Goal: Check status: Check status

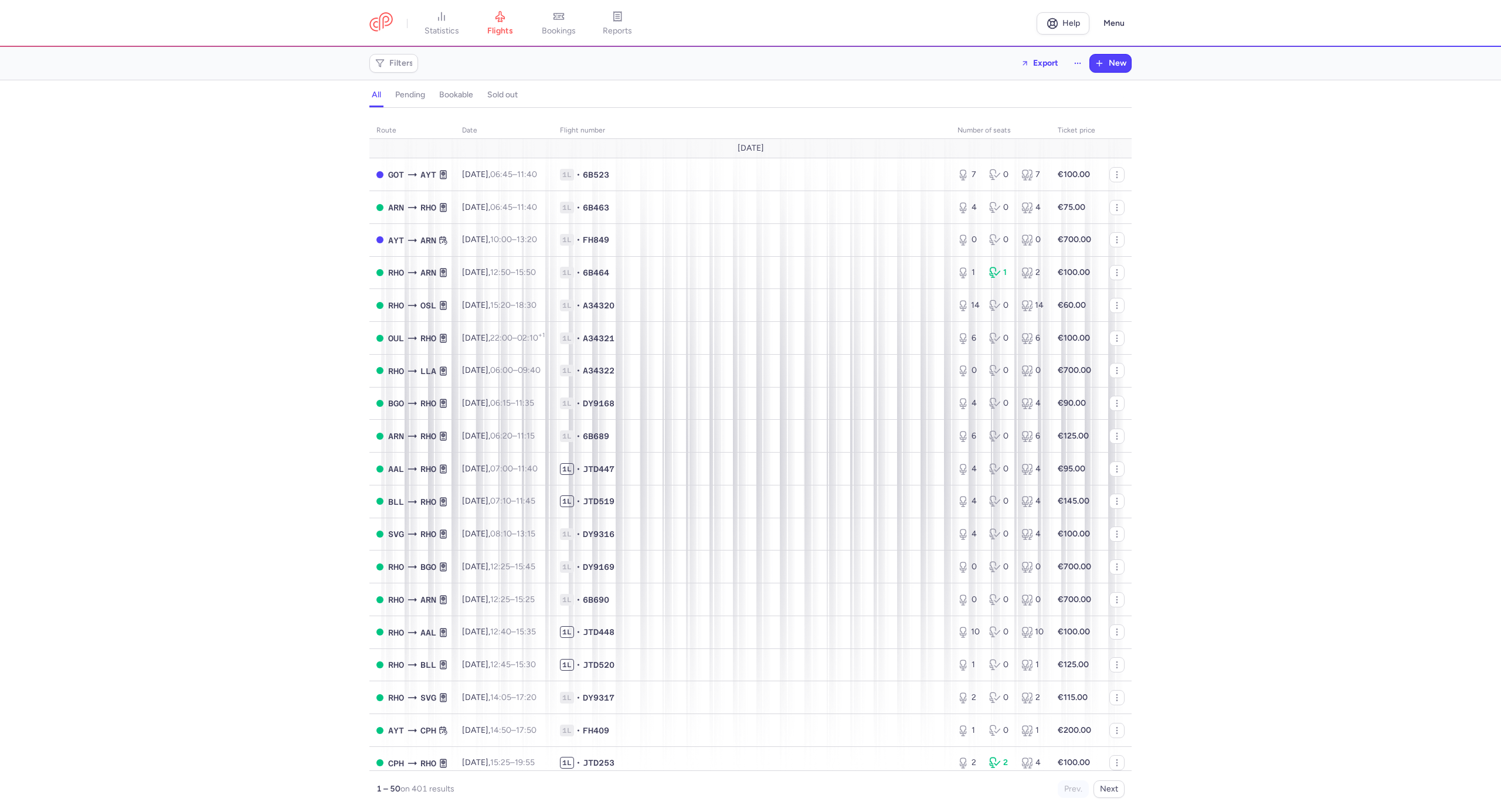
click at [573, 36] on link "bookings" at bounding box center [559, 23] width 59 height 26
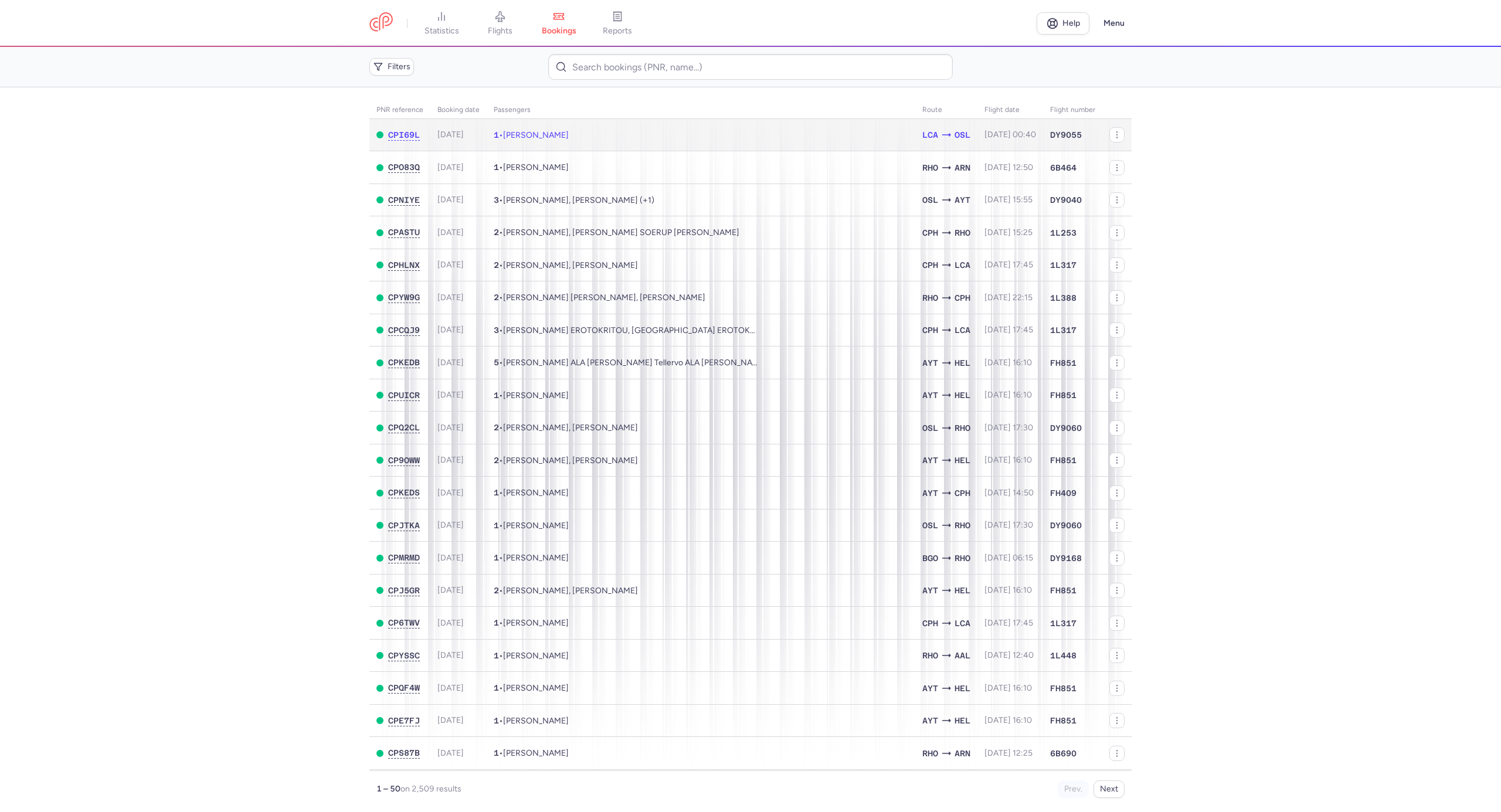
click at [533, 130] on span "[PERSON_NAME]" at bounding box center [535, 134] width 65 height 10
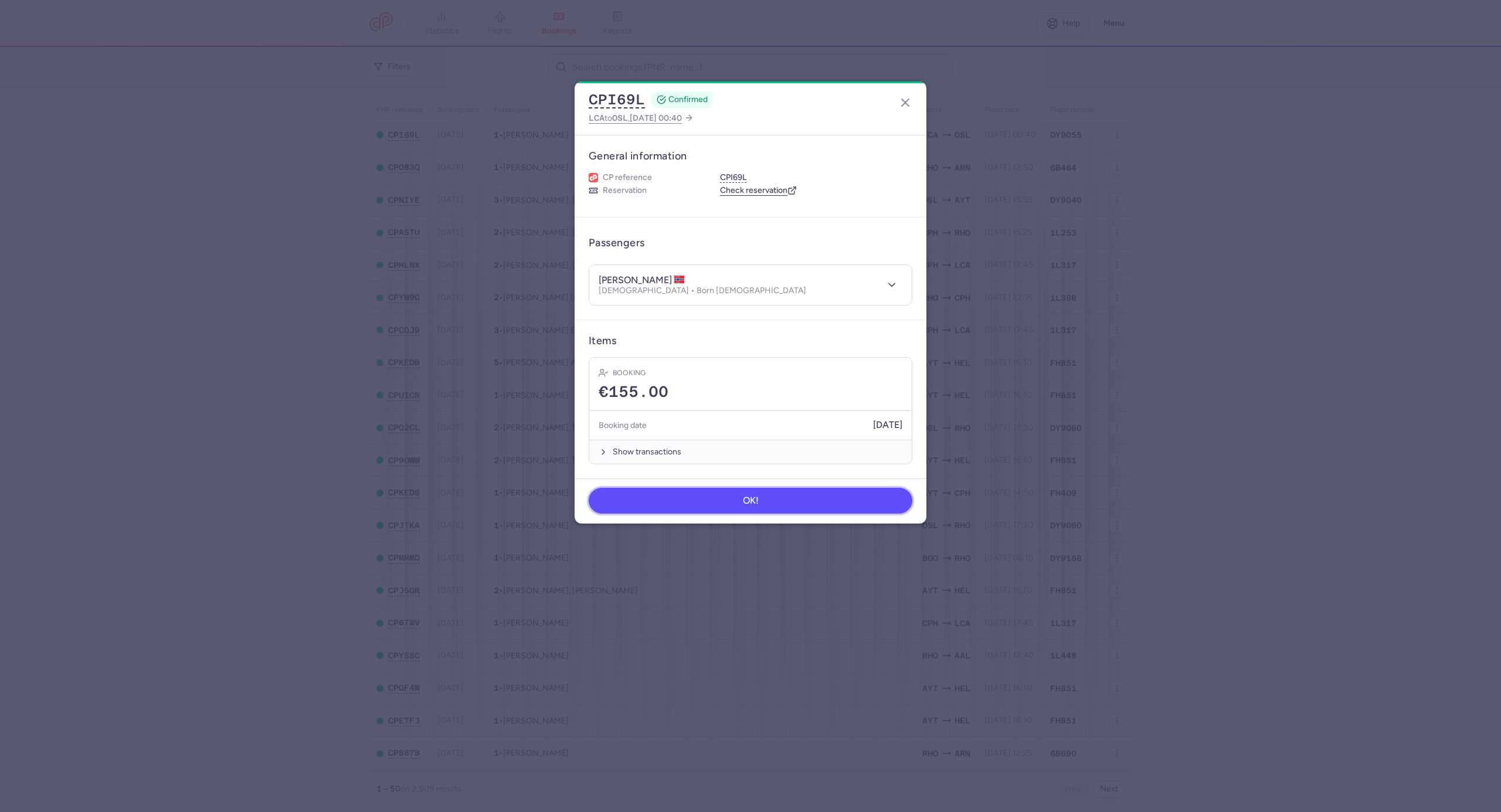
click at [692, 506] on button "OK!" at bounding box center [750, 501] width 323 height 26
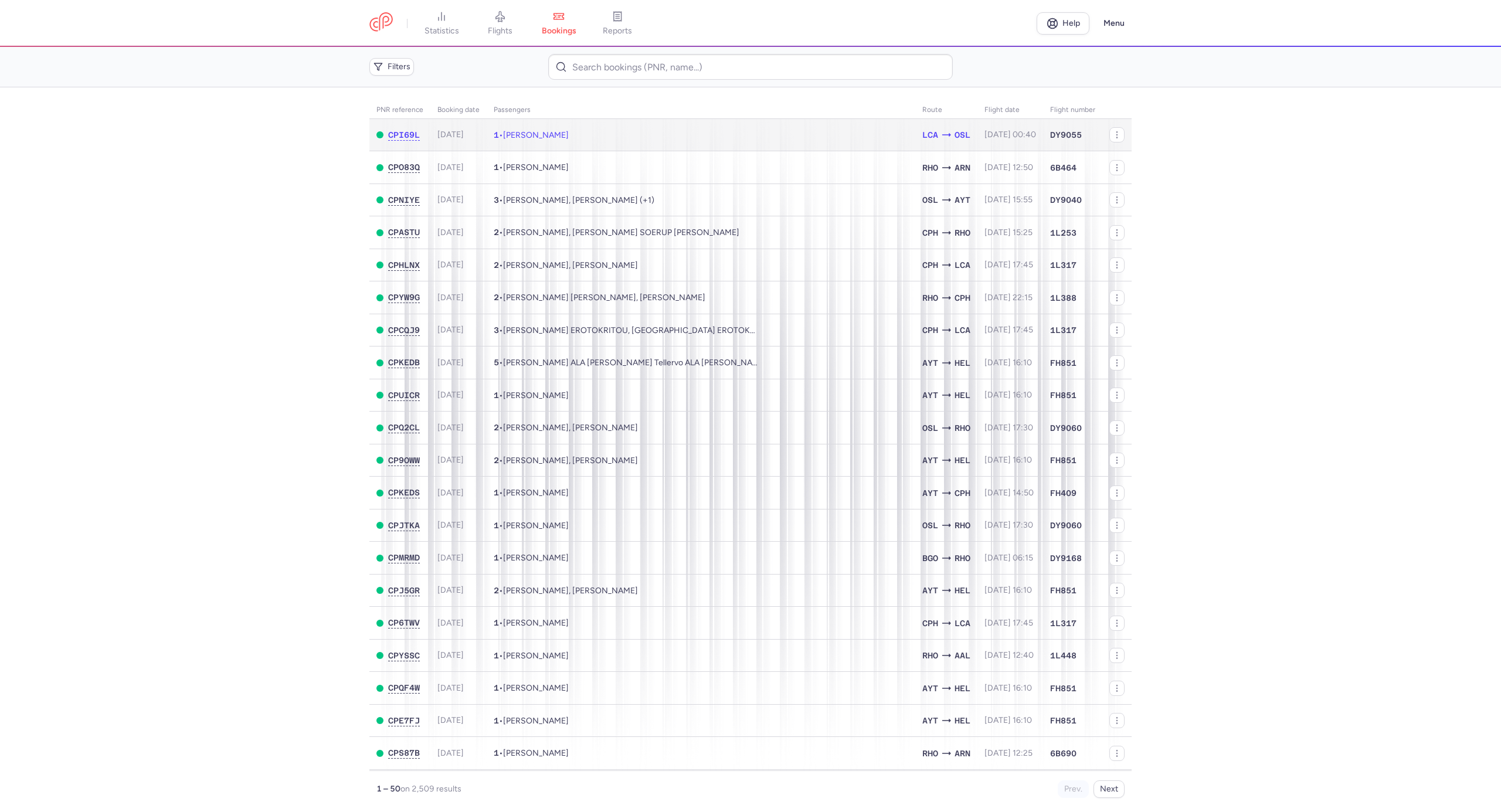
click at [551, 133] on span "[PERSON_NAME]" at bounding box center [535, 134] width 65 height 10
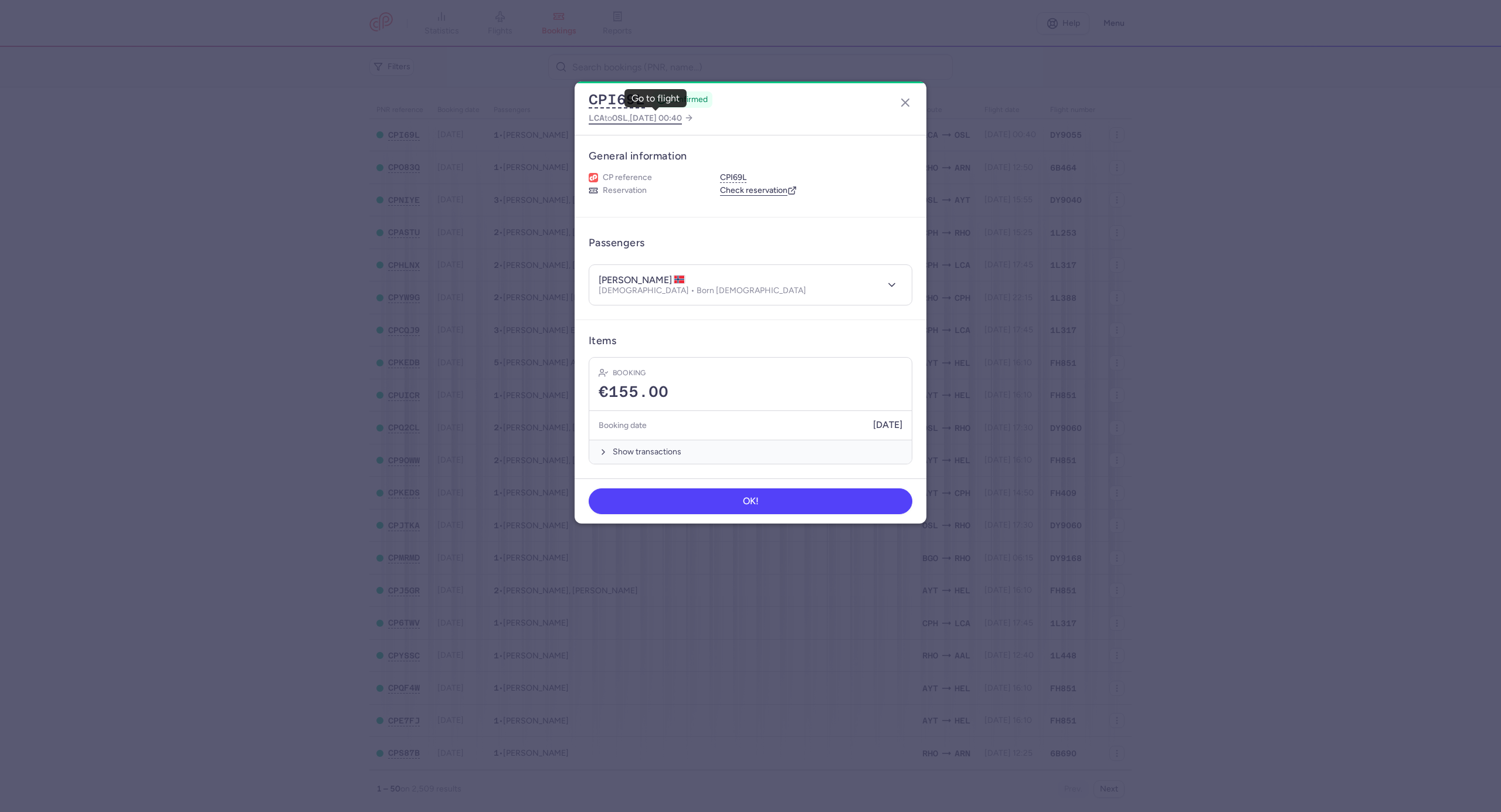
click at [625, 113] on span "OSL" at bounding box center [620, 118] width 16 height 9
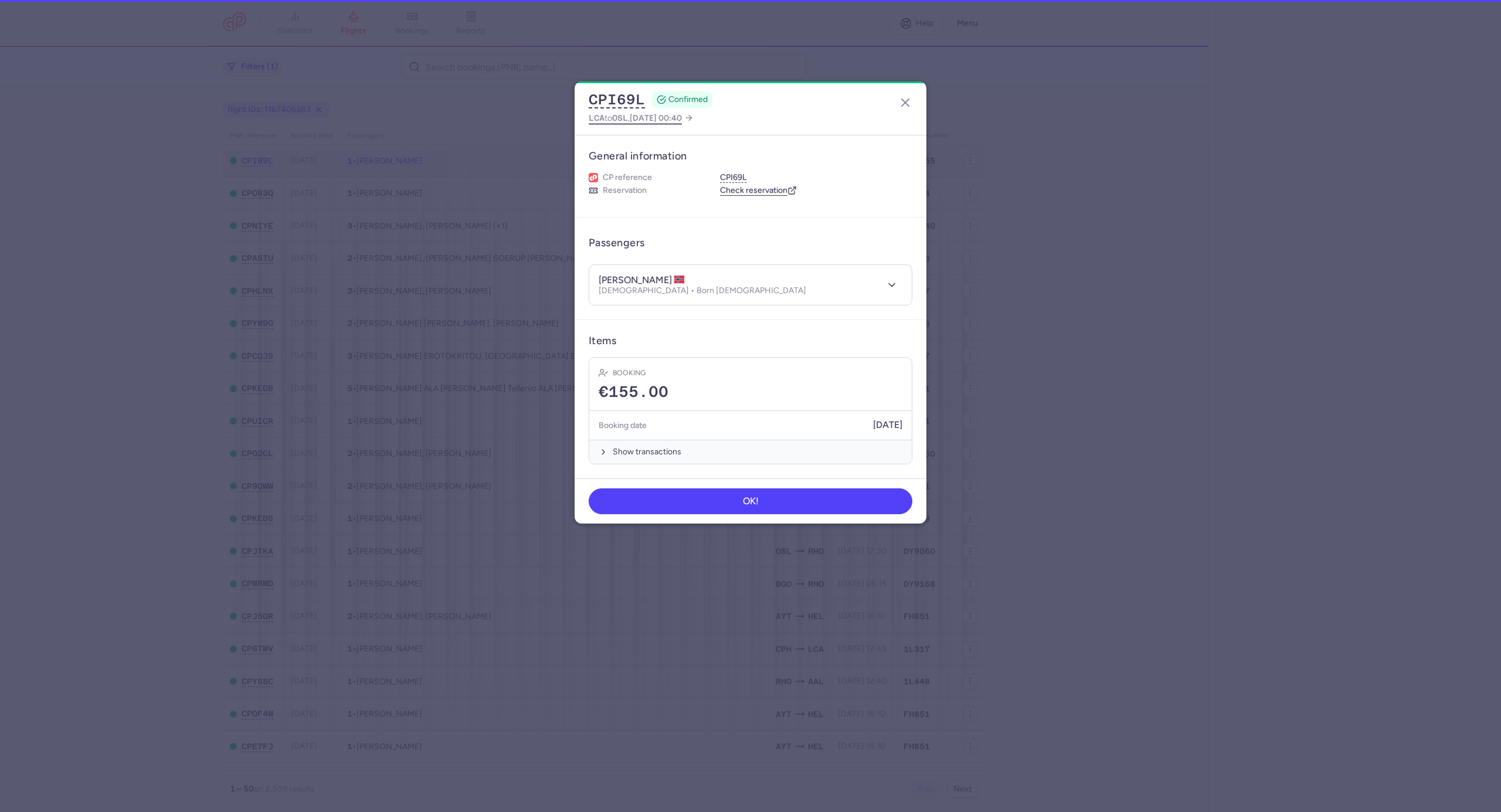
select select "days"
